Goal: Information Seeking & Learning: Find specific page/section

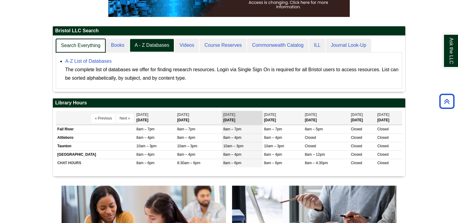
scroll to position [3, 3]
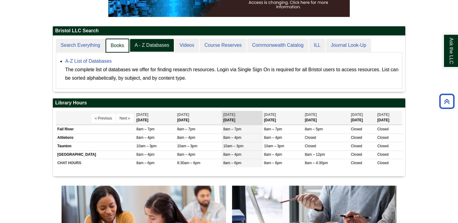
click at [120, 44] on link "Books" at bounding box center [118, 46] width 24 height 14
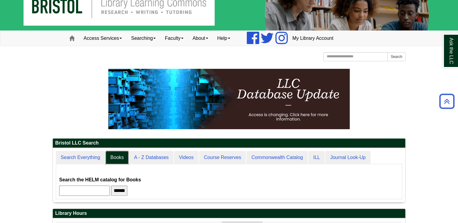
scroll to position [0, 0]
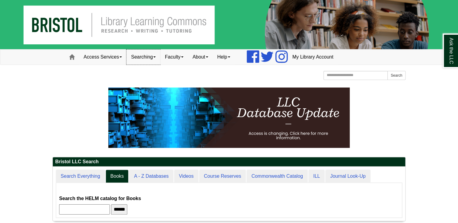
click at [137, 55] on link "Searching" at bounding box center [144, 57] width 34 height 15
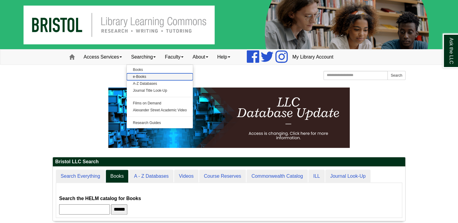
click at [139, 76] on link "e-Books" at bounding box center [160, 76] width 66 height 7
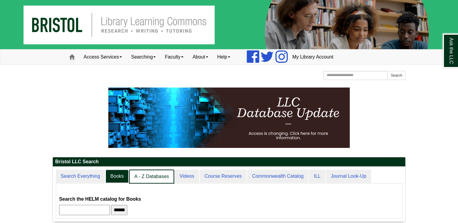
scroll to position [54, 353]
click at [155, 174] on link "A - Z Databases" at bounding box center [151, 177] width 45 height 14
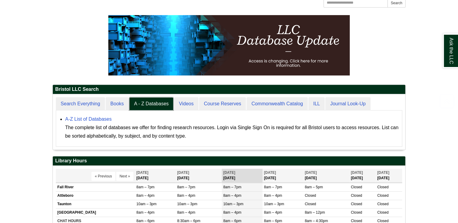
scroll to position [56, 353]
click at [88, 118] on link "A-Z List of Databases" at bounding box center [88, 119] width 47 height 5
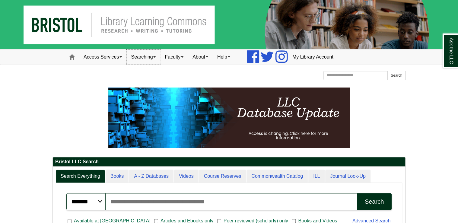
click at [145, 58] on link "Searching" at bounding box center [144, 57] width 34 height 15
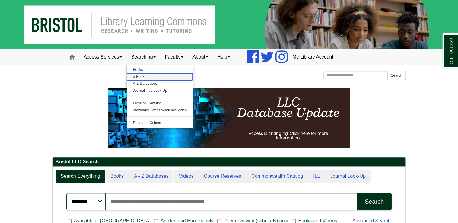
click at [144, 76] on link "e-Books" at bounding box center [160, 76] width 66 height 7
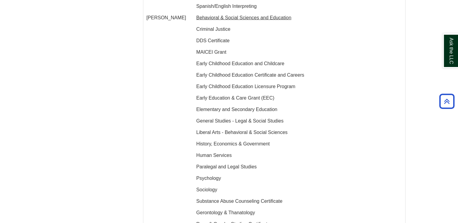
scroll to position [701, 0]
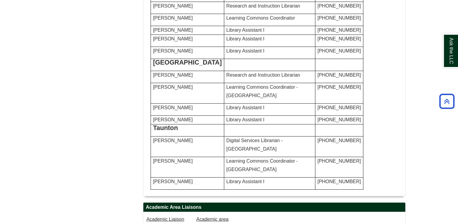
scroll to position [376, 0]
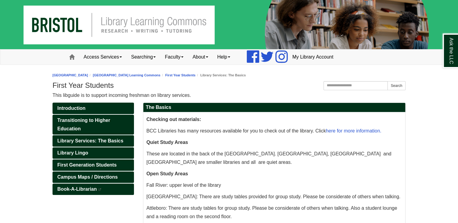
click at [124, 17] on img at bounding box center [229, 24] width 458 height 49
click at [69, 55] on link "Home" at bounding box center [72, 57] width 14 height 15
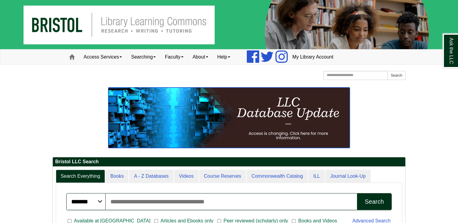
click at [288, 134] on img at bounding box center [229, 118] width 242 height 60
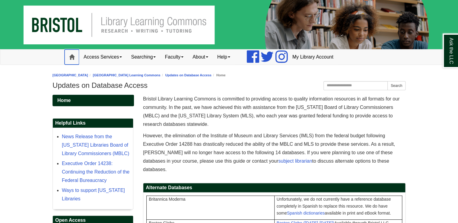
click at [71, 57] on span at bounding box center [71, 56] width 5 height 5
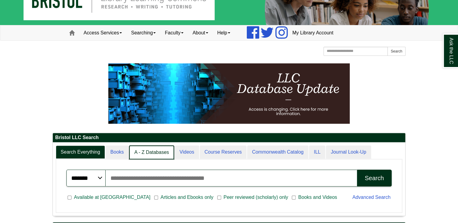
click at [151, 150] on link "A - Z Databases" at bounding box center [151, 153] width 45 height 14
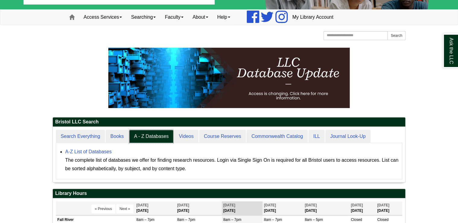
scroll to position [48, 0]
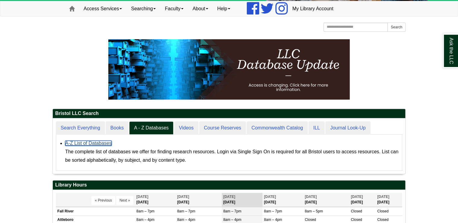
click at [97, 143] on link "A-Z List of Databases" at bounding box center [88, 143] width 47 height 5
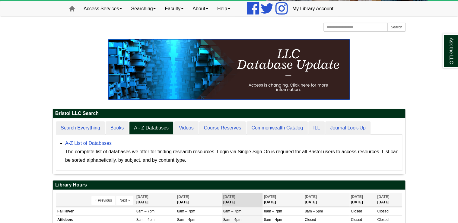
click at [223, 72] on img at bounding box center [229, 69] width 242 height 60
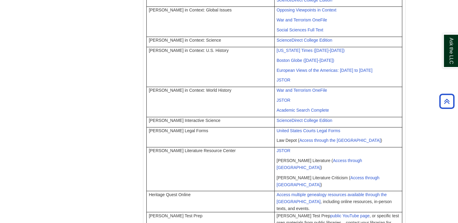
scroll to position [426, 0]
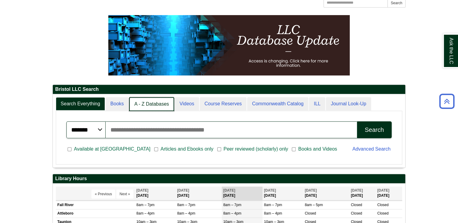
scroll to position [3, 3]
click at [146, 104] on link "A - Z Databases" at bounding box center [151, 104] width 45 height 14
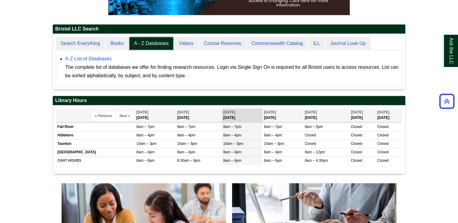
scroll to position [145, 0]
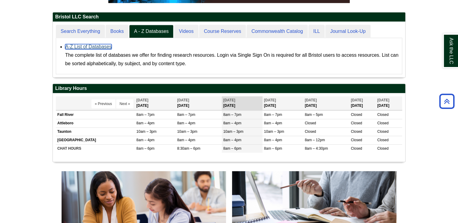
click at [95, 45] on link "A-Z List of Databases" at bounding box center [88, 46] width 47 height 5
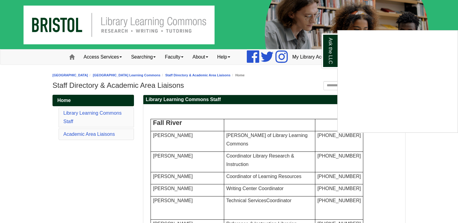
scroll to position [376, 0]
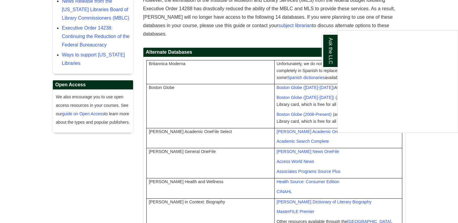
scroll to position [15, 0]
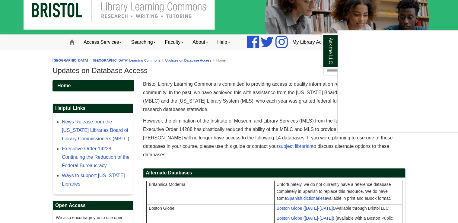
click at [71, 42] on div "Ask the LLC" at bounding box center [229, 111] width 458 height 223
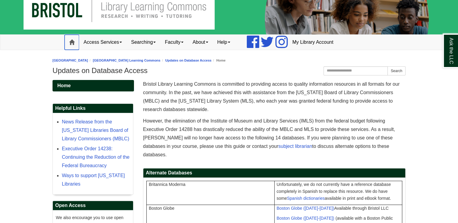
click at [71, 42] on span at bounding box center [71, 42] width 5 height 5
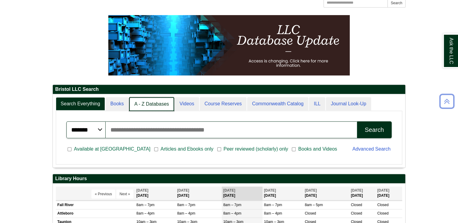
scroll to position [3, 3]
click at [149, 104] on link "A - Z Databases" at bounding box center [151, 104] width 45 height 14
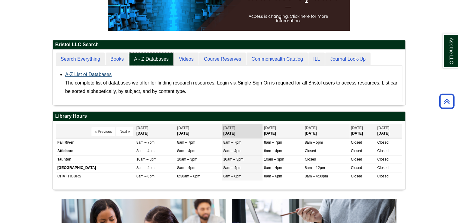
scroll to position [56, 353]
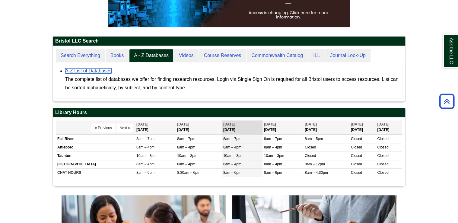
click at [81, 69] on link "A-Z List of Databases" at bounding box center [88, 70] width 47 height 5
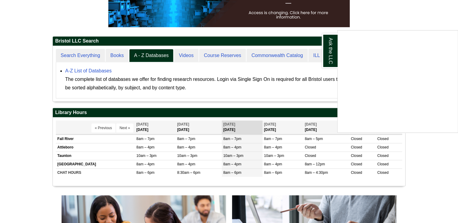
click at [426, 162] on div "Ask the LLC" at bounding box center [229, 111] width 458 height 223
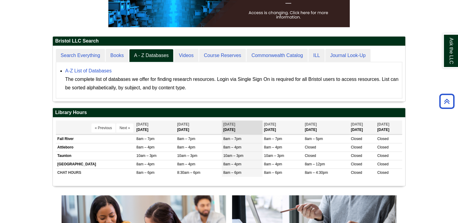
drag, startPoint x: 447, startPoint y: 176, endPoint x: 460, endPoint y: 182, distance: 14.3
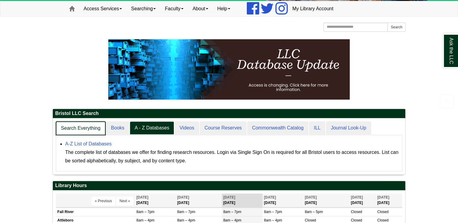
scroll to position [56, 353]
click at [82, 130] on link "Search Everything" at bounding box center [81, 128] width 50 height 14
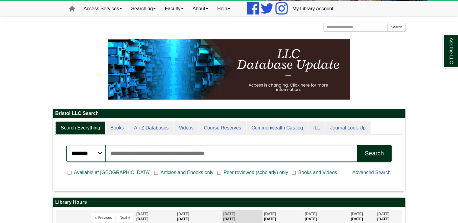
scroll to position [72, 353]
click at [132, 158] on input "Search articles, books, journals & more" at bounding box center [232, 153] width 252 height 17
type input "**********"
click at [357, 145] on button "Search" at bounding box center [374, 153] width 35 height 17
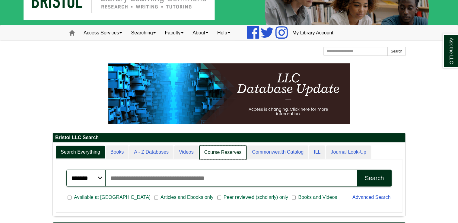
scroll to position [73, 353]
click at [184, 150] on link "Videos" at bounding box center [186, 153] width 25 height 14
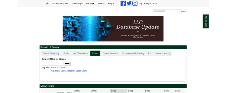
scroll to position [112, 226]
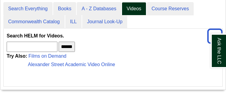
scroll to position [90, 225]
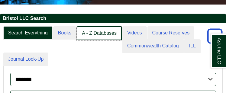
scroll to position [3, 3]
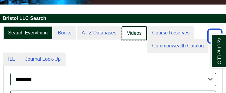
click at [134, 30] on link "Videos" at bounding box center [134, 33] width 25 height 14
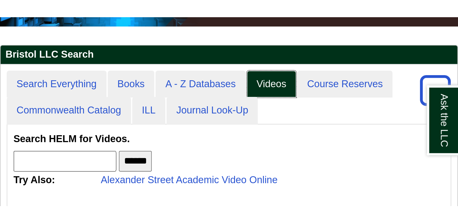
scroll to position [68, 353]
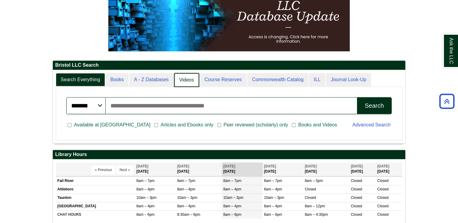
scroll to position [3, 3]
click at [181, 81] on link "Videos" at bounding box center [186, 80] width 25 height 14
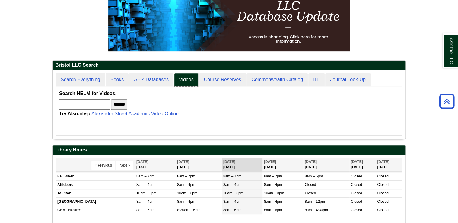
scroll to position [3, 3]
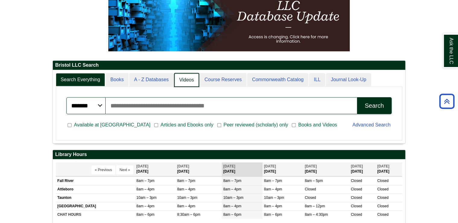
click at [180, 81] on link "Videos" at bounding box center [186, 80] width 25 height 14
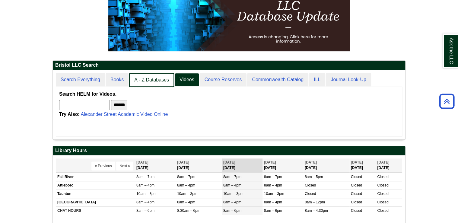
scroll to position [3, 3]
click at [139, 80] on link "A - Z Databases" at bounding box center [151, 80] width 45 height 14
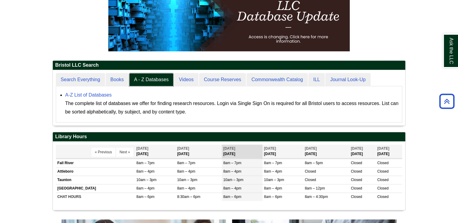
scroll to position [56, 353]
click at [89, 96] on link "A-Z List of Databases" at bounding box center [88, 94] width 47 height 5
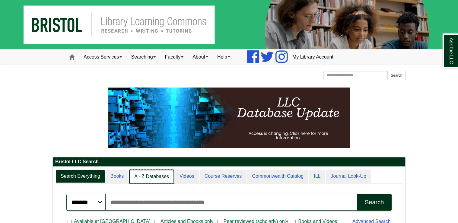
click at [159, 177] on link "A - Z Databases" at bounding box center [151, 177] width 45 height 14
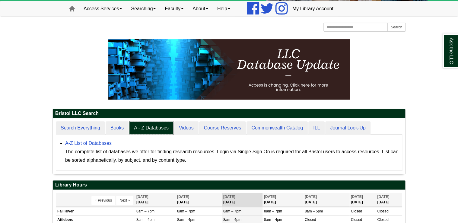
scroll to position [56, 353]
click at [96, 144] on link "A-Z List of Databases" at bounding box center [88, 143] width 47 height 5
